Goal: Leave review/rating

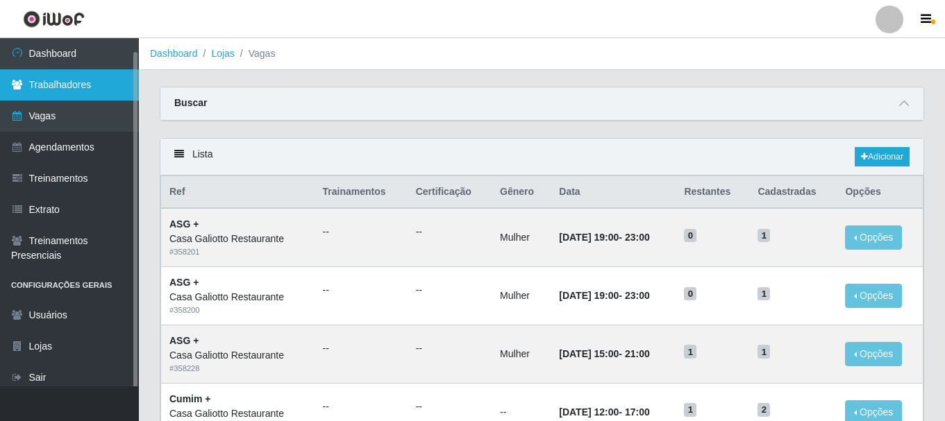
scroll to position [7, 0]
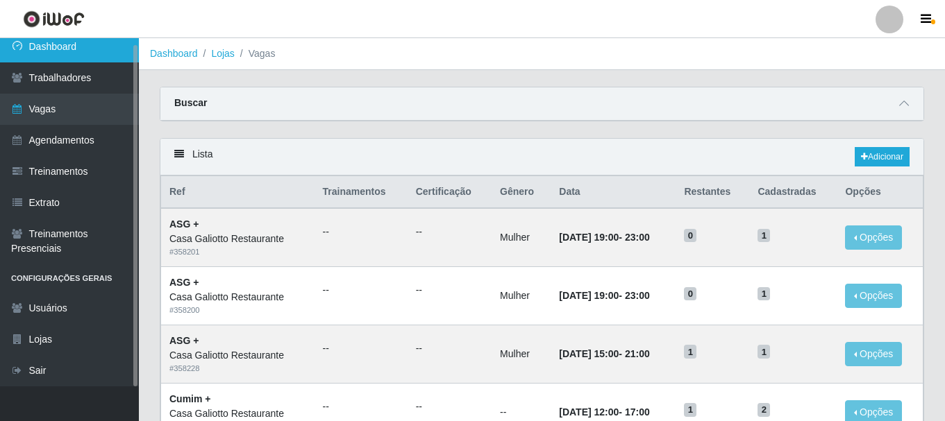
click at [78, 54] on link "Dashboard" at bounding box center [69, 46] width 139 height 31
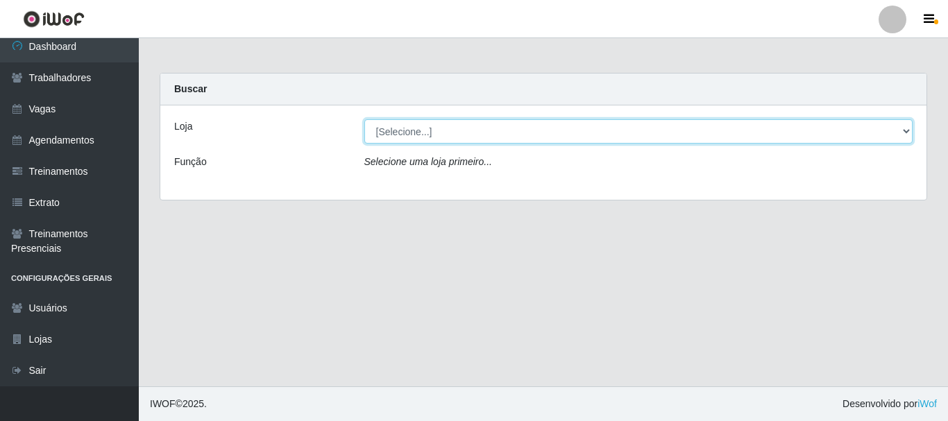
click at [451, 131] on select "[Selecione...] [GEOGRAPHIC_DATA]" at bounding box center [638, 131] width 549 height 24
select select "279"
click at [364, 119] on select "[Selecione...] [GEOGRAPHIC_DATA]" at bounding box center [638, 131] width 549 height 24
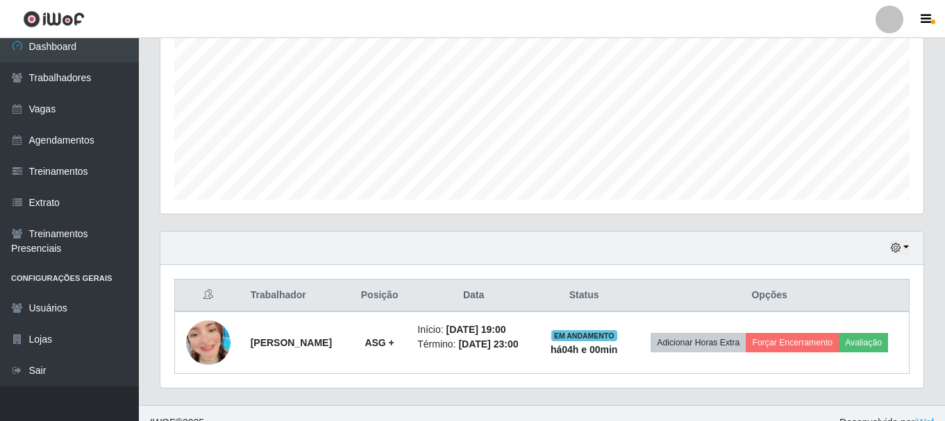
scroll to position [315, 0]
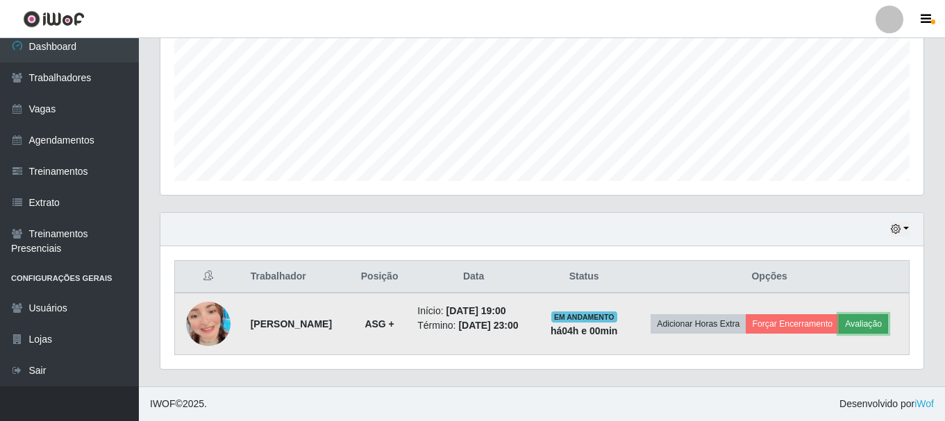
click at [869, 325] on button "Avaliação" at bounding box center [862, 323] width 49 height 19
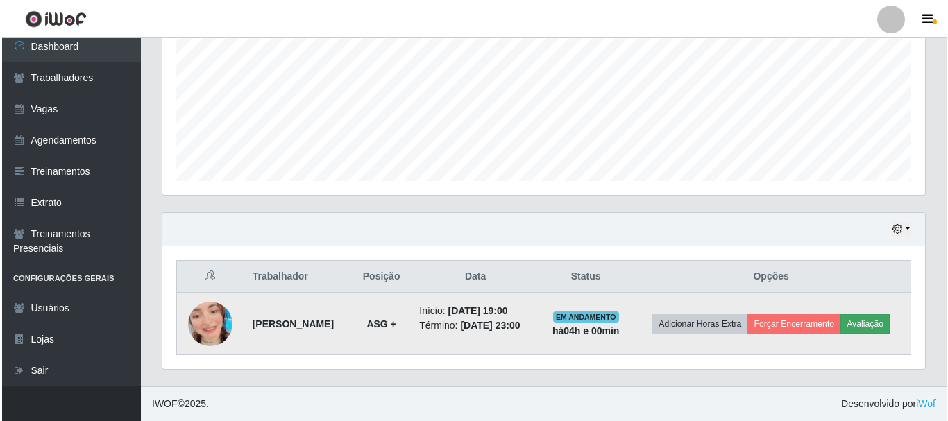
scroll to position [288, 756]
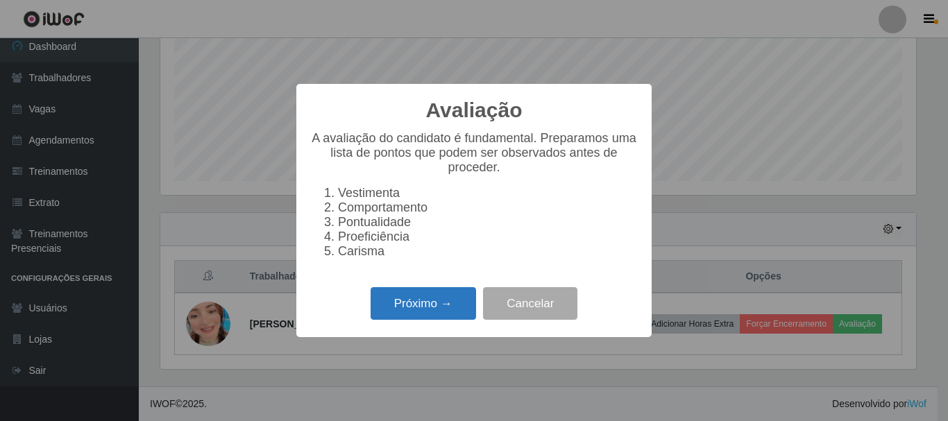
click at [434, 320] on button "Próximo →" at bounding box center [423, 303] width 105 height 33
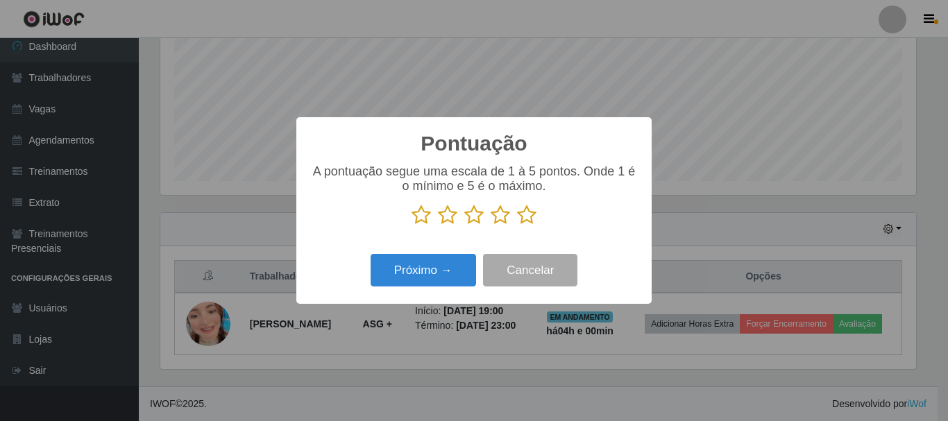
drag, startPoint x: 527, startPoint y: 215, endPoint x: 462, endPoint y: 233, distance: 67.0
click at [527, 217] on icon at bounding box center [526, 215] width 19 height 21
click at [517, 226] on input "radio" at bounding box center [517, 226] width 0 height 0
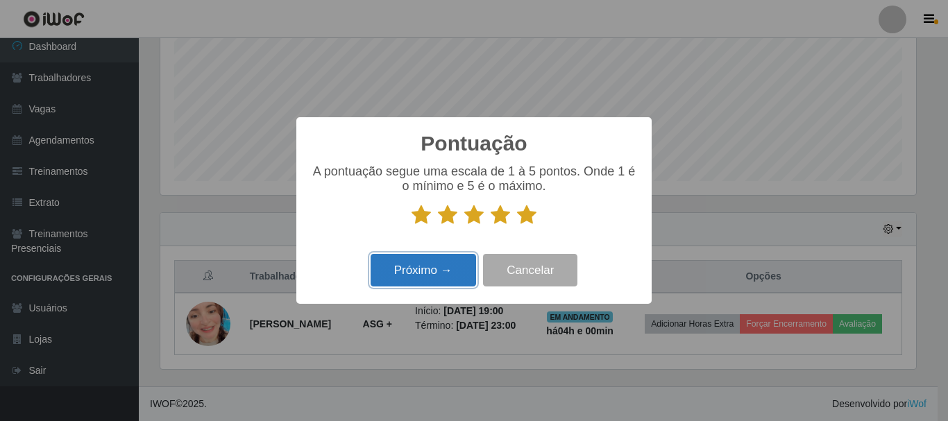
click at [404, 266] on button "Próximo →" at bounding box center [423, 270] width 105 height 33
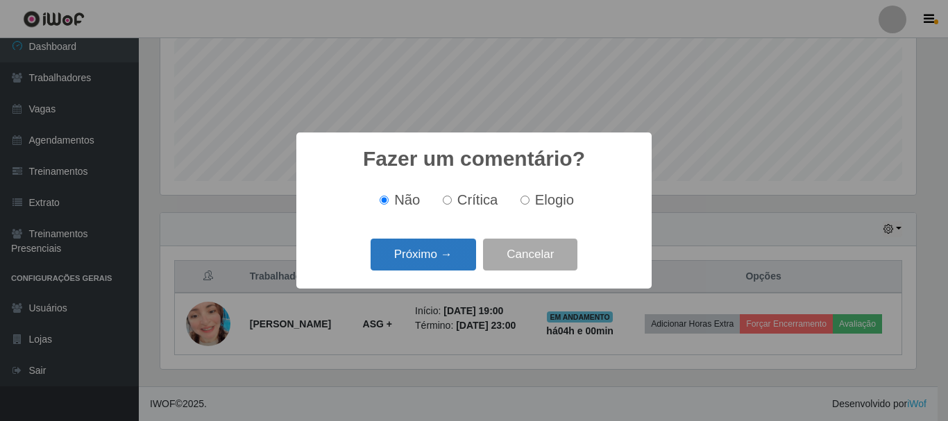
click at [445, 252] on button "Próximo →" at bounding box center [423, 255] width 105 height 33
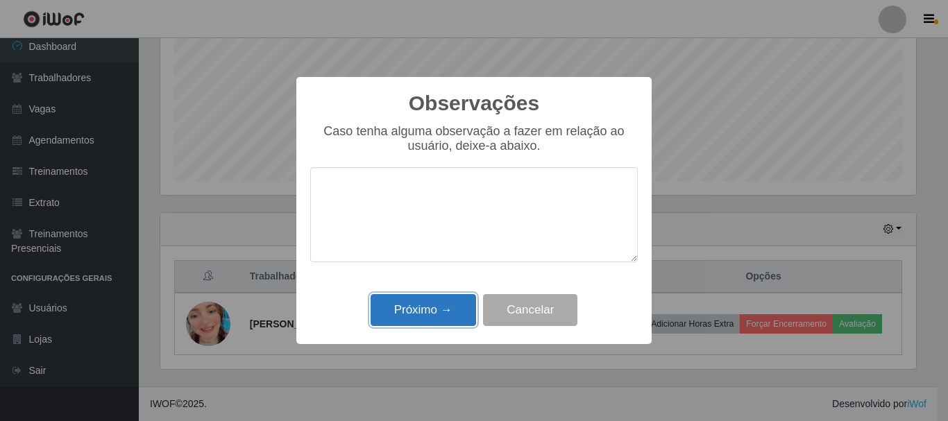
click at [427, 319] on button "Próximo →" at bounding box center [423, 310] width 105 height 33
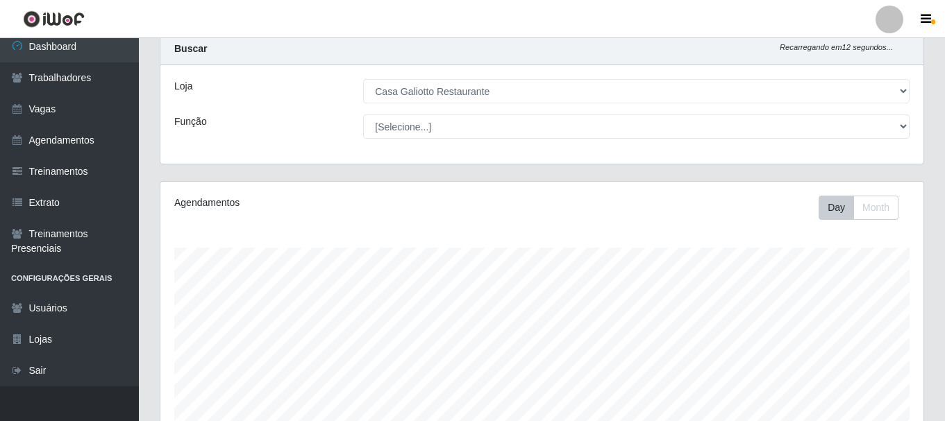
scroll to position [22, 0]
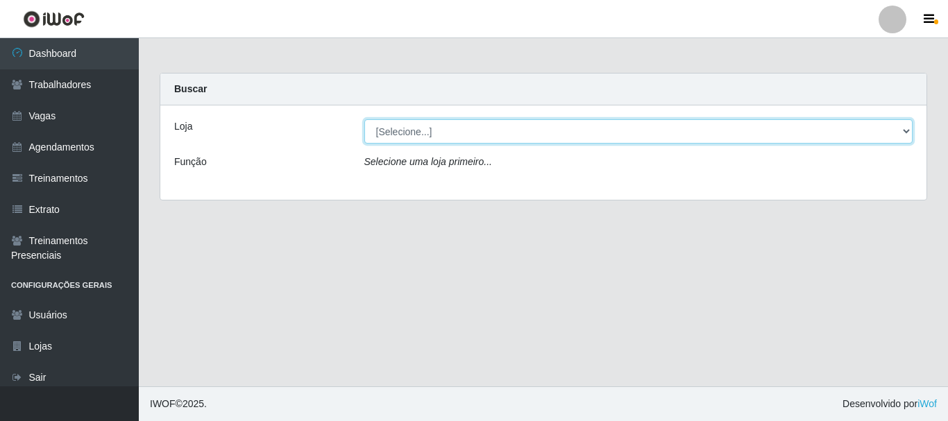
drag, startPoint x: 512, startPoint y: 146, endPoint x: 496, endPoint y: 144, distance: 16.1
click at [496, 144] on div "Loja [Selecione...] Casa Galiotto Restaurante Função Selecione uma loja primeir…" at bounding box center [543, 152] width 766 height 94
select select "279"
click at [364, 119] on select "[Selecione...] [GEOGRAPHIC_DATA]" at bounding box center [638, 131] width 549 height 24
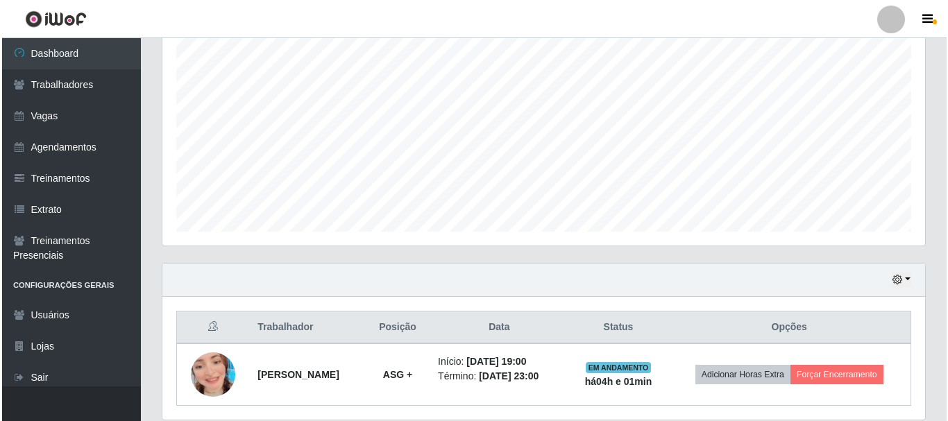
scroll to position [315, 0]
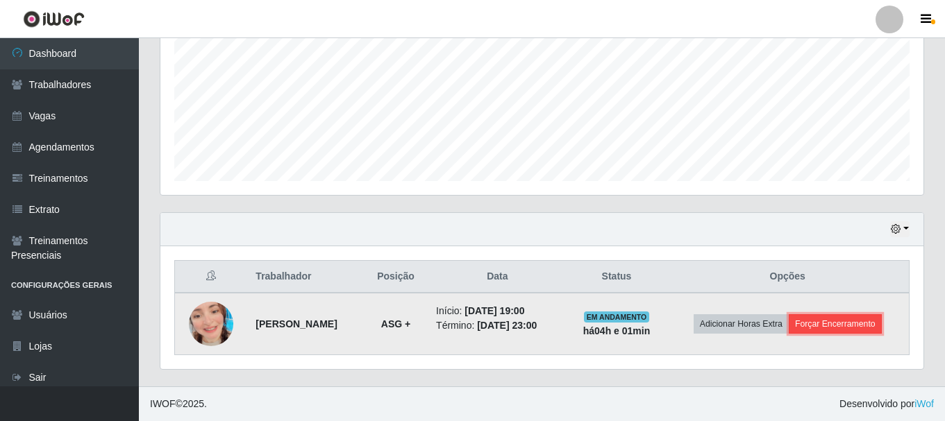
click at [839, 324] on button "Forçar Encerramento" at bounding box center [834, 323] width 93 height 19
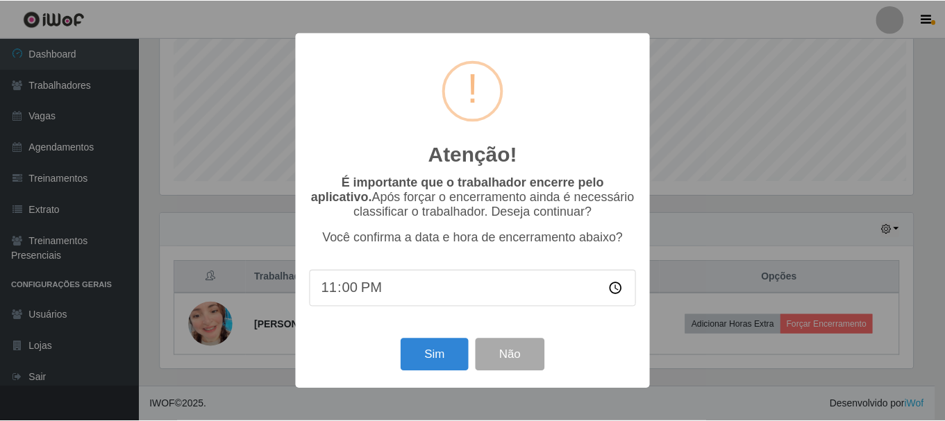
scroll to position [288, 756]
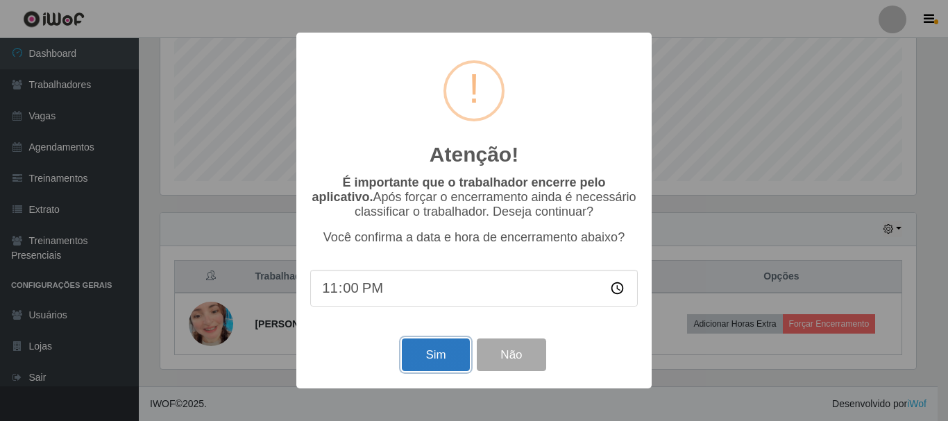
click at [446, 355] on button "Sim" at bounding box center [435, 355] width 67 height 33
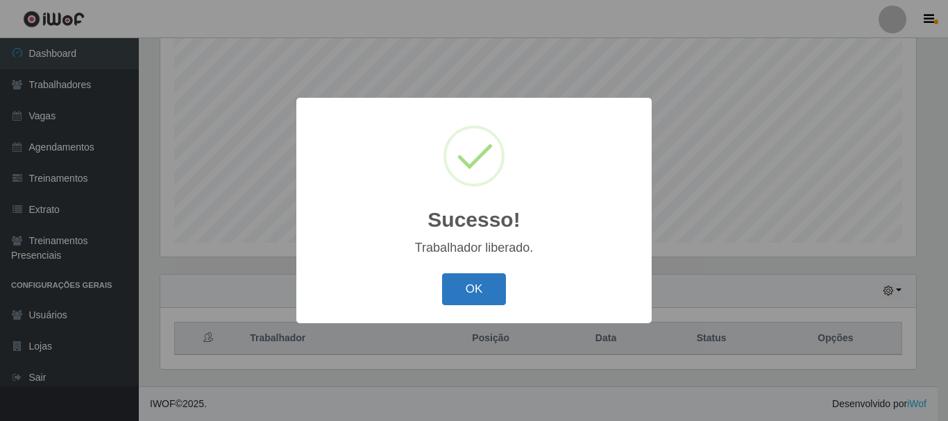
click at [489, 300] on button "OK" at bounding box center [474, 289] width 65 height 33
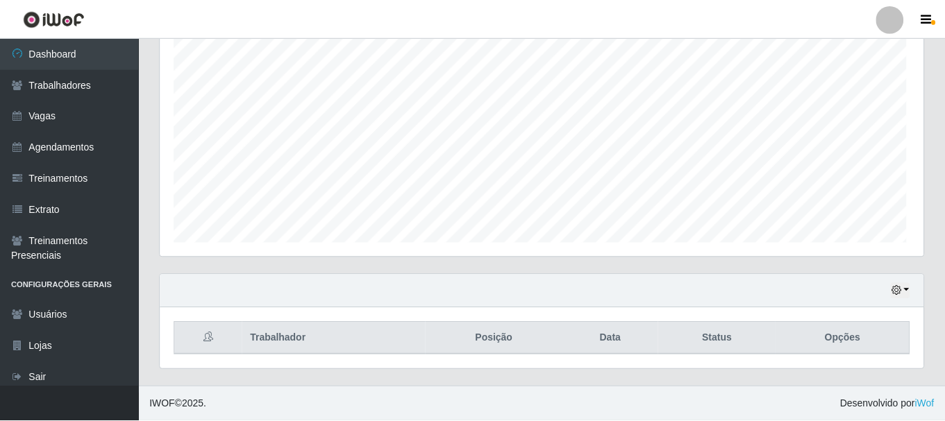
scroll to position [288, 763]
